Goal: Find specific page/section

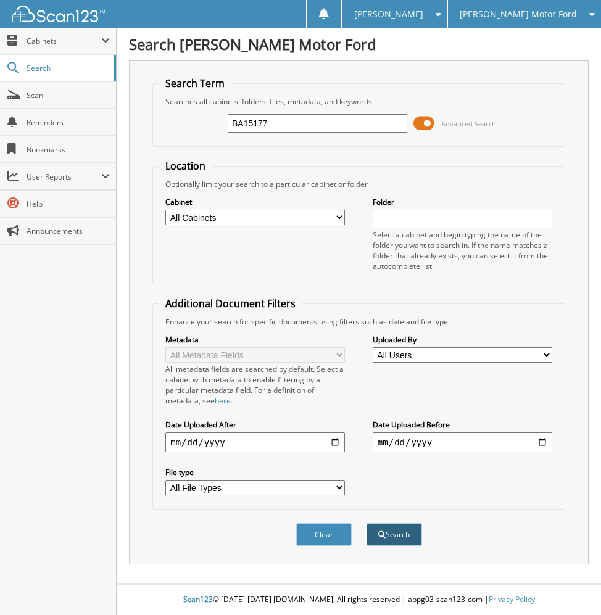
type input "BA15177"
click at [408, 539] on button "Search" at bounding box center [395, 534] width 56 height 23
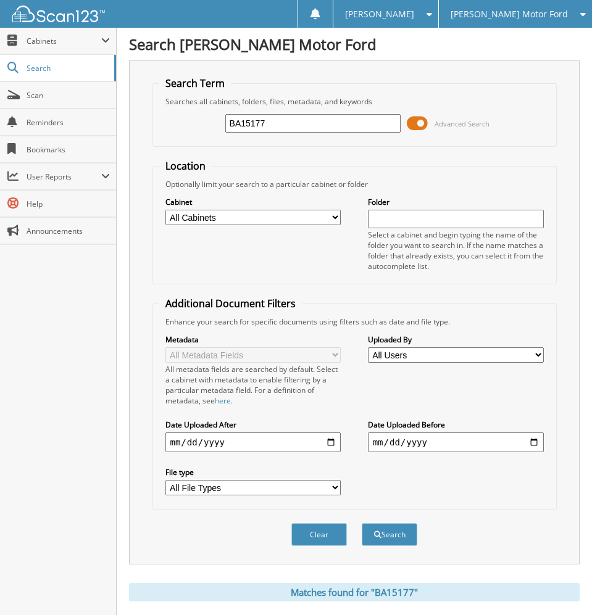
click at [427, 127] on span at bounding box center [417, 123] width 21 height 19
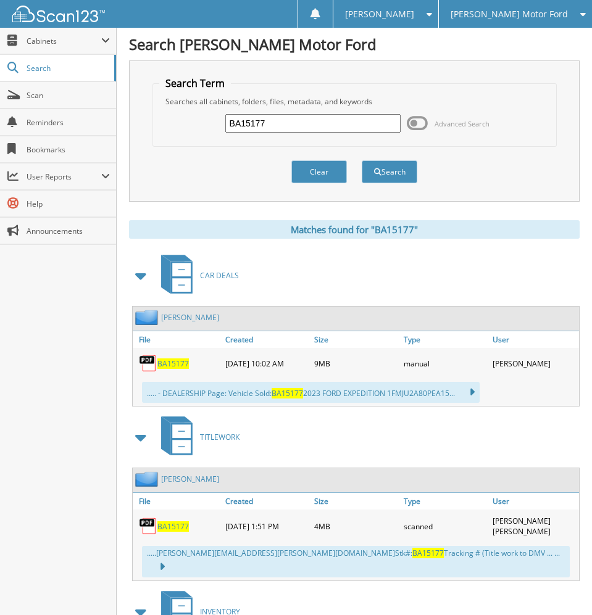
click at [174, 365] on span "BA15177" at bounding box center [172, 364] width 31 height 10
click at [169, 359] on span "BA15177" at bounding box center [172, 364] width 31 height 10
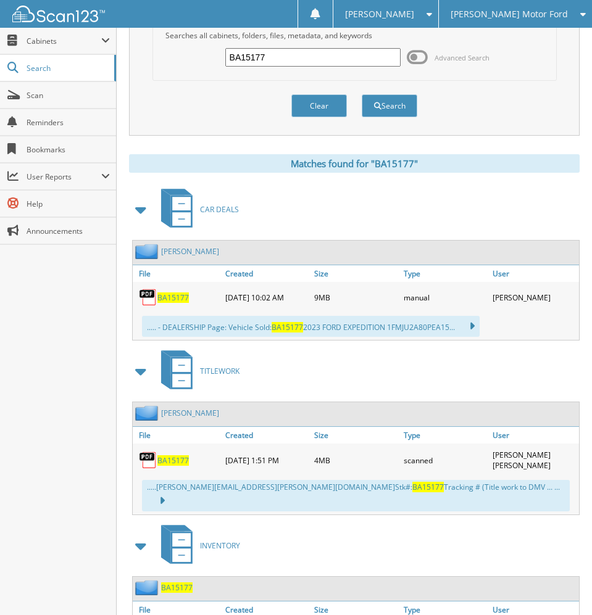
scroll to position [145, 0]
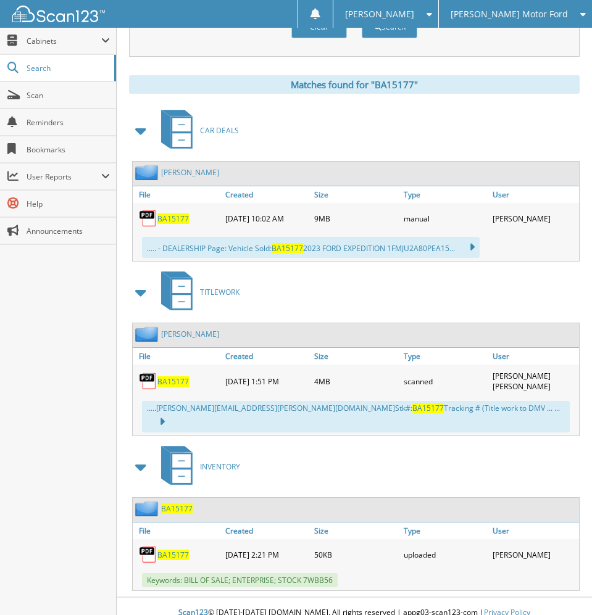
click at [186, 378] on span "BA15177" at bounding box center [172, 382] width 31 height 10
click at [164, 380] on span "BA15177" at bounding box center [172, 382] width 31 height 10
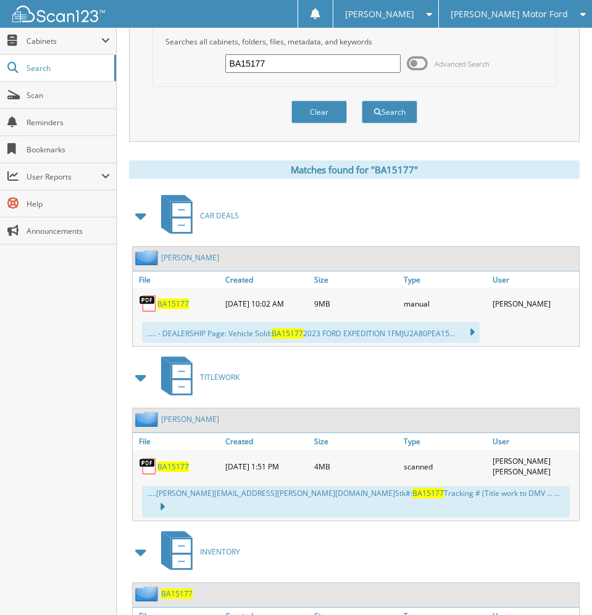
scroll to position [0, 0]
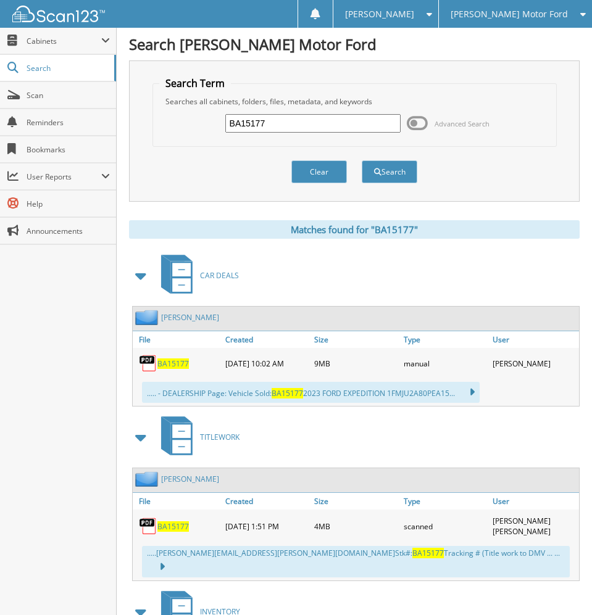
click at [252, 125] on input "BA15177" at bounding box center [313, 123] width 176 height 19
paste input "E04"
type input "BE04177"
click at [365, 166] on button "Search" at bounding box center [390, 171] width 56 height 23
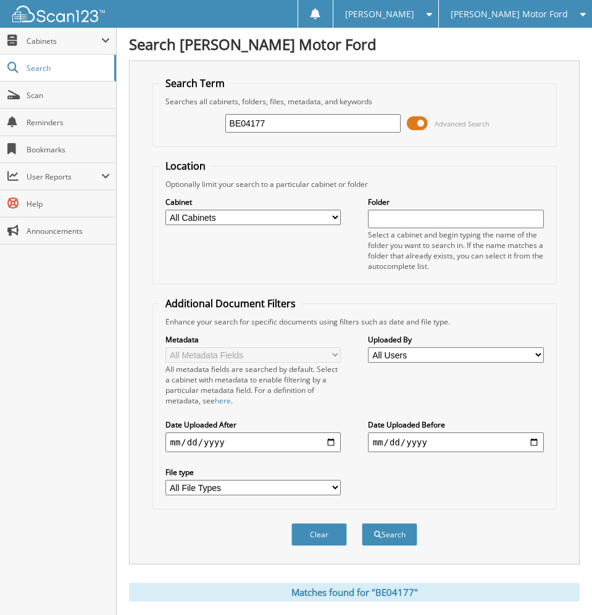
click at [421, 127] on span at bounding box center [417, 123] width 21 height 19
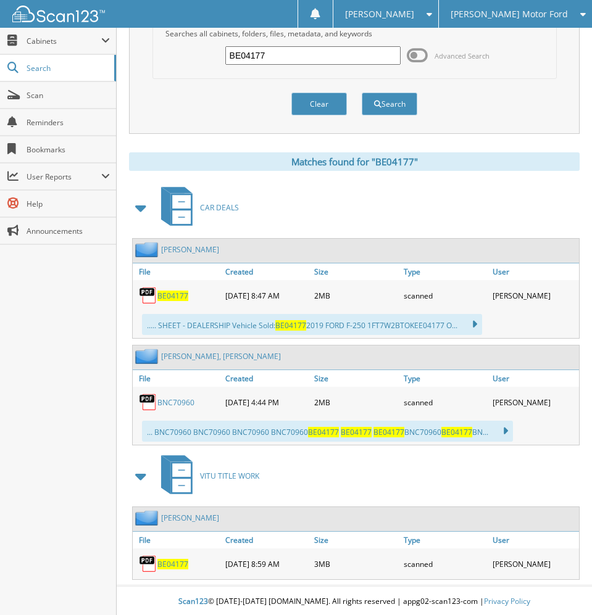
scroll to position [70, 0]
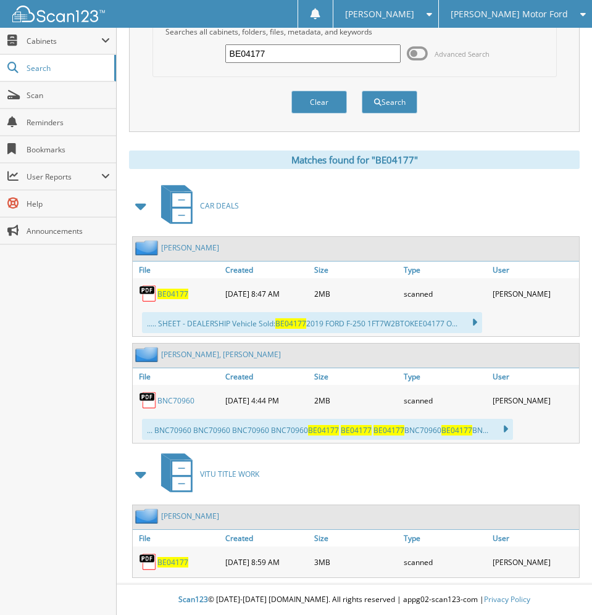
click at [180, 564] on span "BE04177" at bounding box center [172, 562] width 31 height 10
click at [73, 98] on span "Scan" at bounding box center [68, 95] width 83 height 10
